Goal: Find specific page/section: Find specific page/section

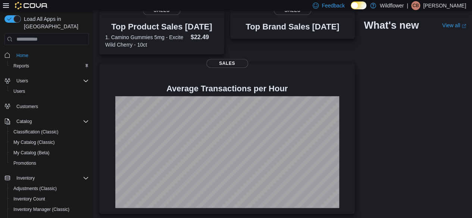
scroll to position [215, 0]
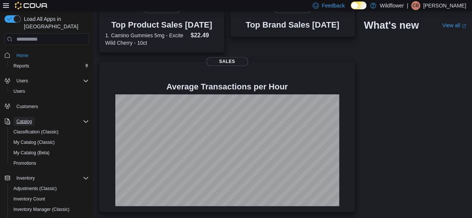
click at [28, 119] on span "Catalog" at bounding box center [23, 122] width 15 height 6
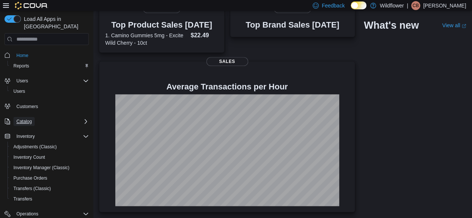
click at [18, 119] on span "Catalog" at bounding box center [23, 122] width 15 height 6
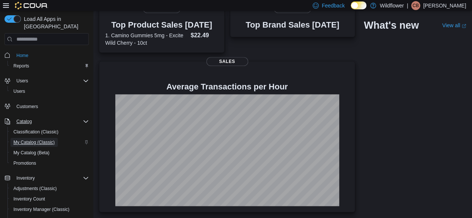
click at [21, 140] on span "My Catalog (Classic)" at bounding box center [33, 143] width 41 height 6
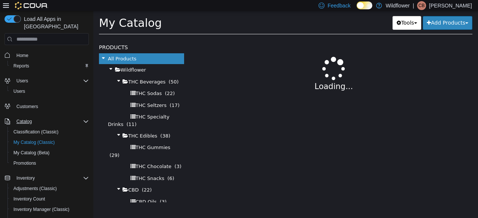
select select "**********"
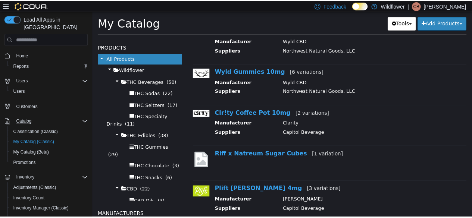
scroll to position [37, 0]
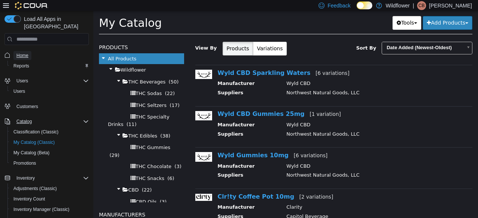
click at [17, 53] on span "Home" at bounding box center [22, 56] width 12 height 6
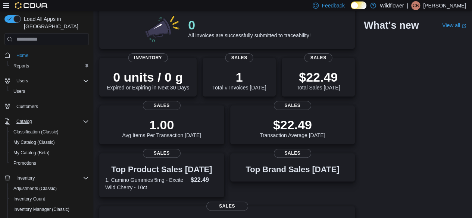
scroll to position [75, 0]
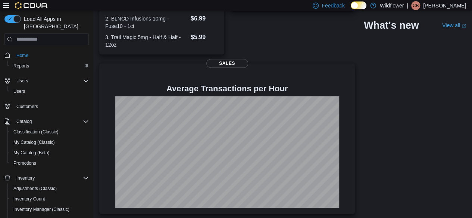
scroll to position [252, 0]
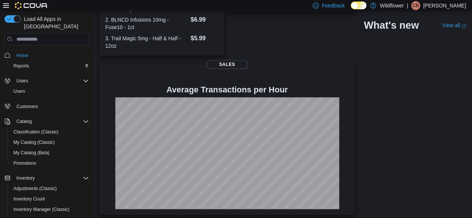
scroll to position [252, 0]
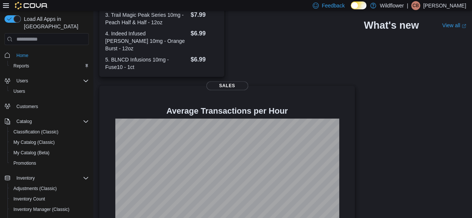
scroll to position [291, 0]
